Goal: Transaction & Acquisition: Purchase product/service

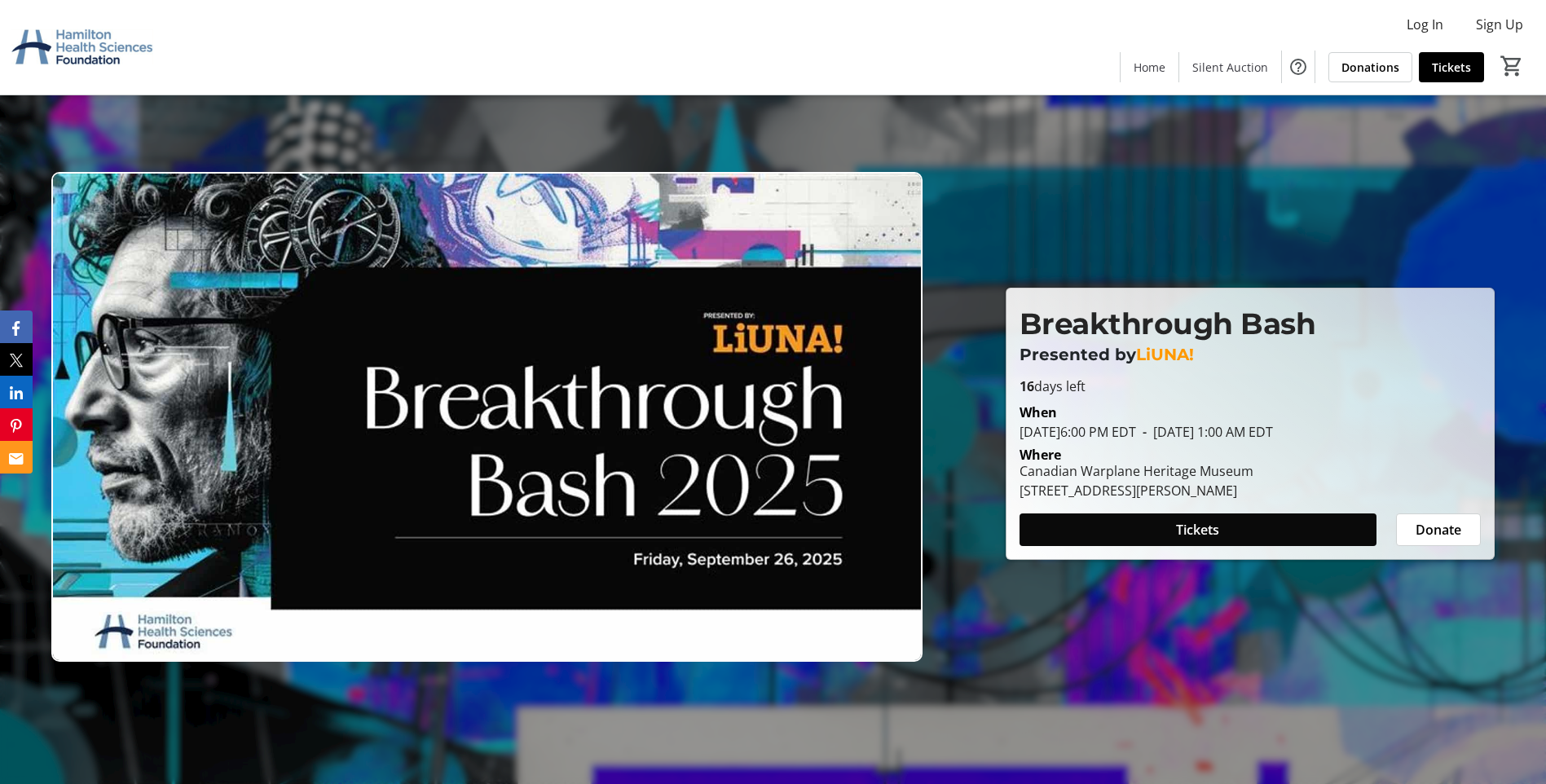
click at [1156, 517] on span at bounding box center [1198, 530] width 357 height 39
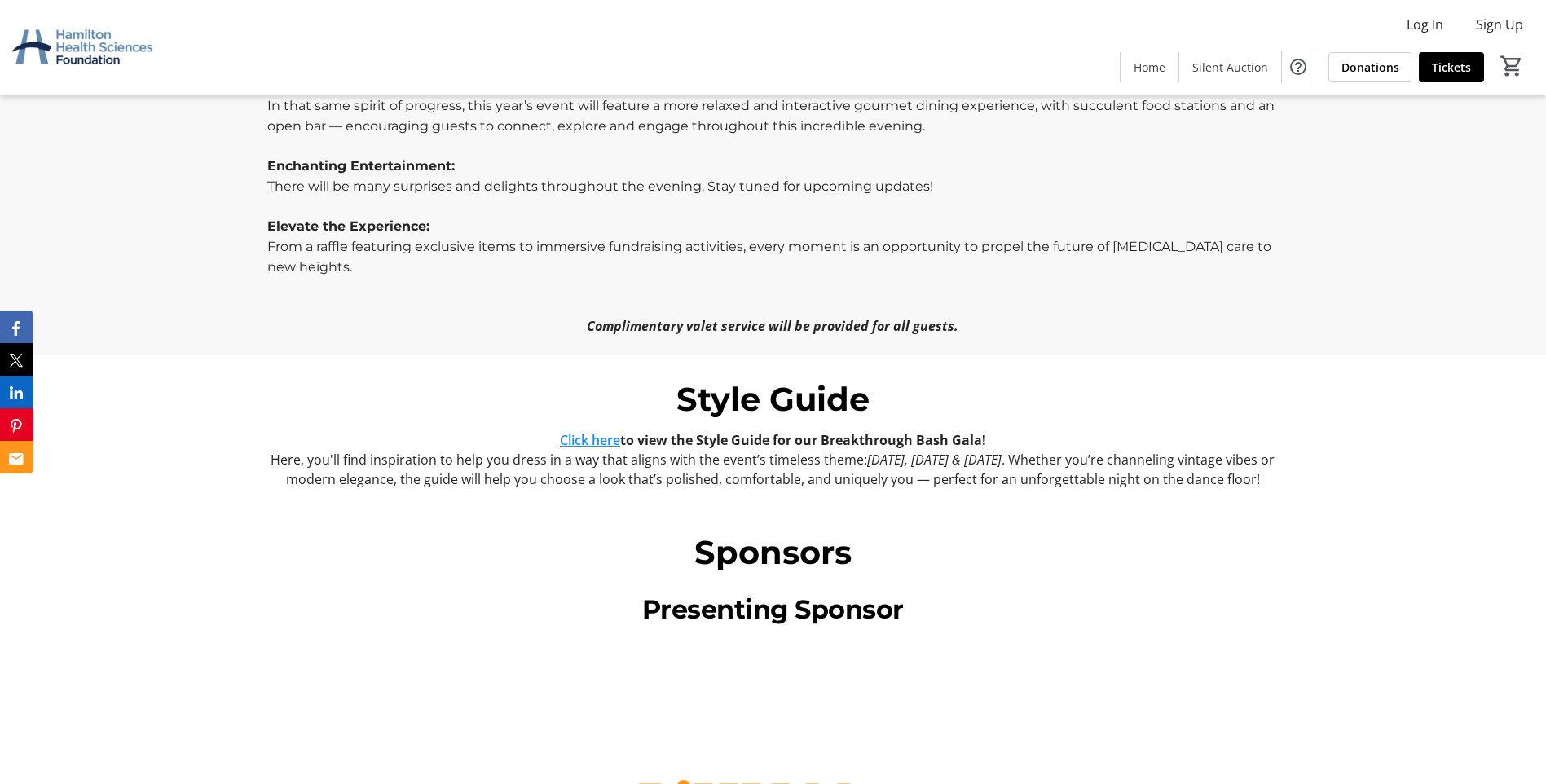
scroll to position [1141, 0]
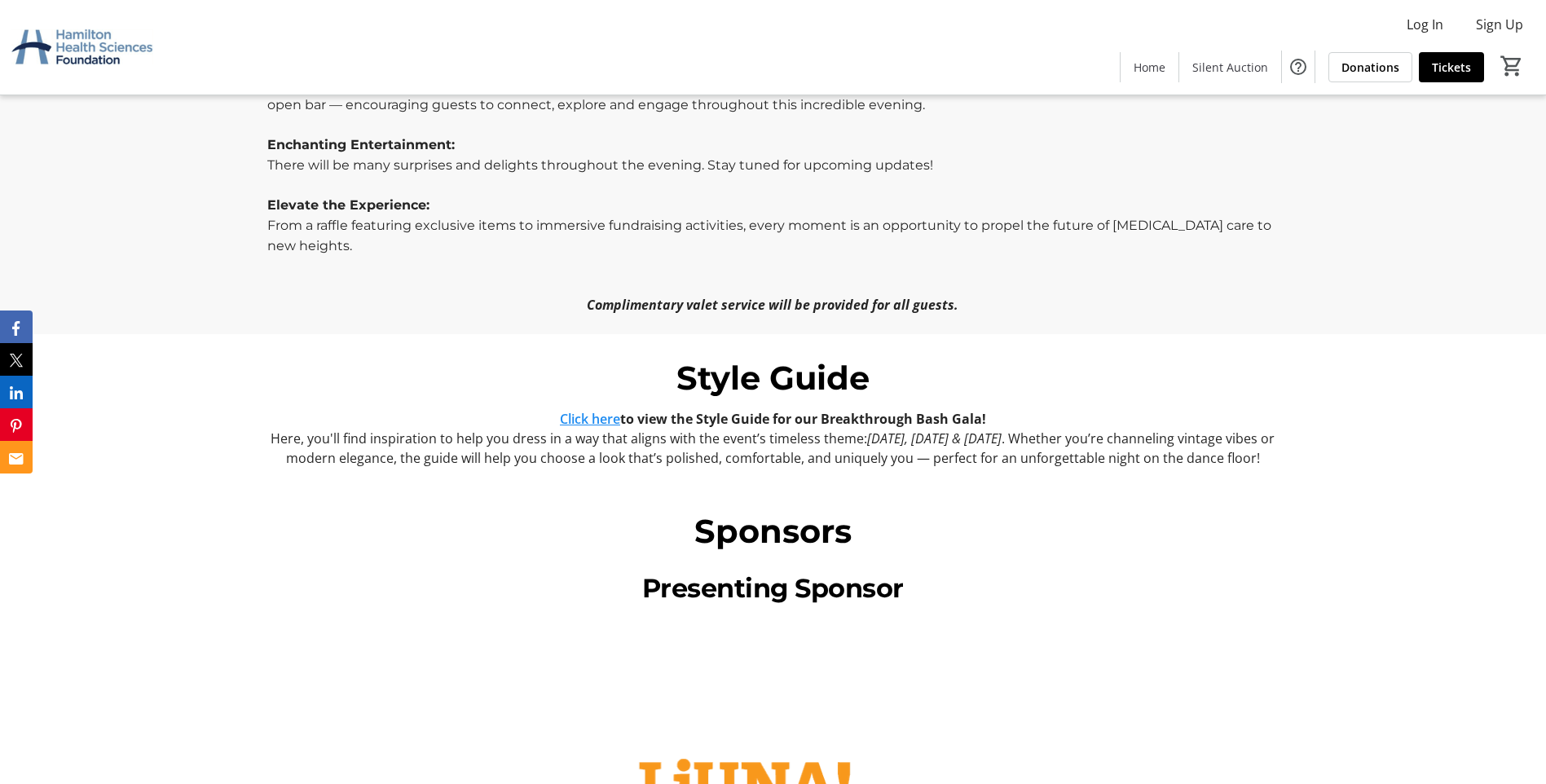
click at [606, 410] on link "Click here" at bounding box center [590, 419] width 61 height 18
click at [567, 410] on link "Click here" at bounding box center [590, 419] width 61 height 18
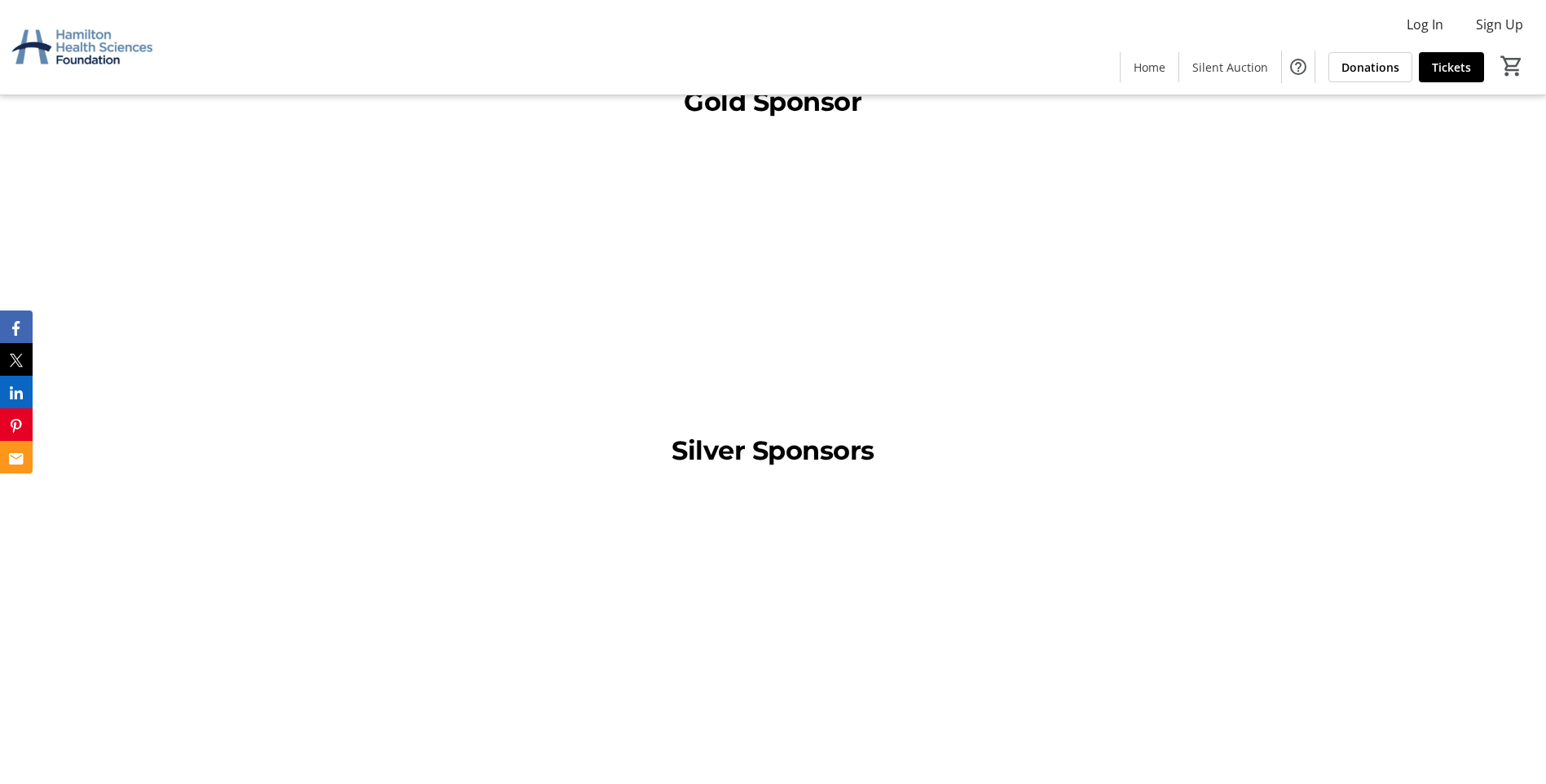
scroll to position [2281, 0]
